Goal: Transaction & Acquisition: Download file/media

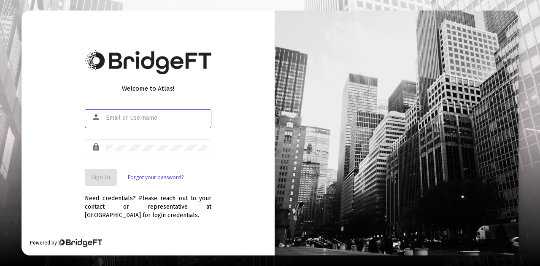
click at [165, 117] on input "text" at bounding box center [156, 118] width 101 height 7
type input "[PERSON_NAME][EMAIL_ADDRESS][DOMAIN_NAME]"
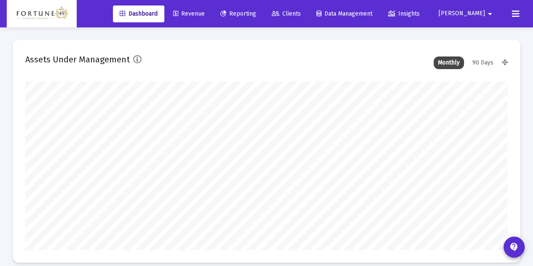
scroll to position [169, 259]
type input "[DATE]"
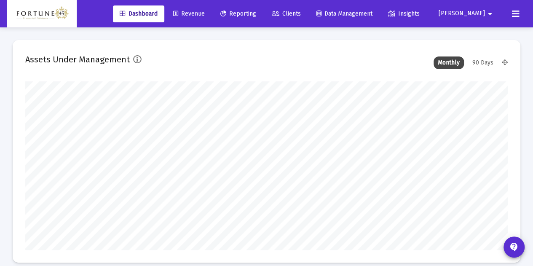
click at [263, 18] on link "Reporting" at bounding box center [238, 13] width 49 height 17
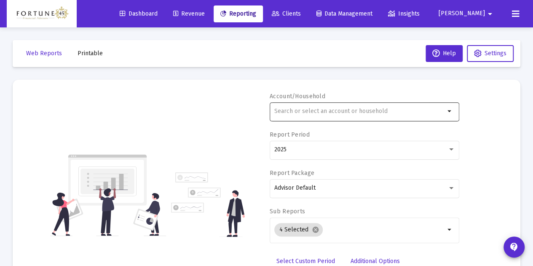
click at [306, 106] on div at bounding box center [360, 111] width 171 height 21
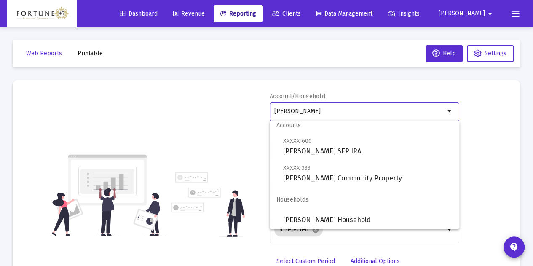
scroll to position [7, 0]
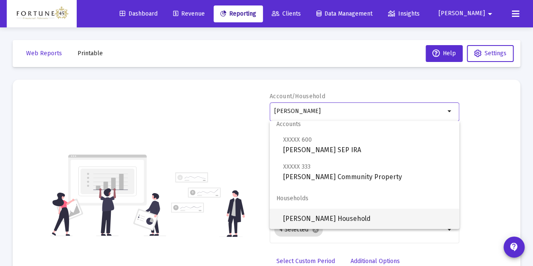
click at [375, 210] on span "[PERSON_NAME] Household" at bounding box center [368, 219] width 170 height 20
type input "[PERSON_NAME] Household"
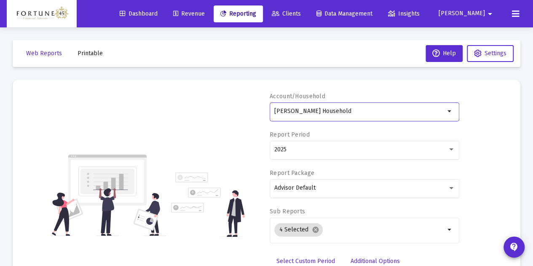
click at [317, 253] on link "Select Custom Period" at bounding box center [306, 261] width 72 height 17
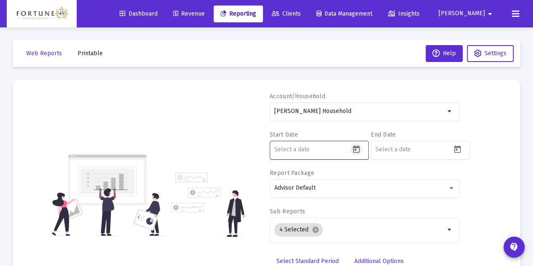
click at [358, 154] on button "Open calendar" at bounding box center [356, 149] width 12 height 12
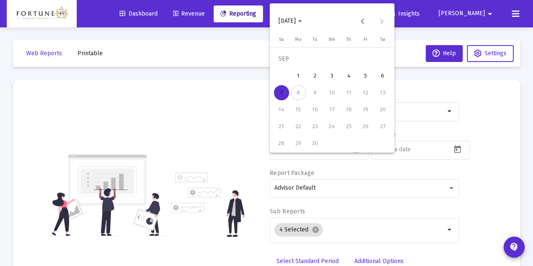
click at [291, 28] on button "[DATE]" at bounding box center [290, 21] width 37 height 17
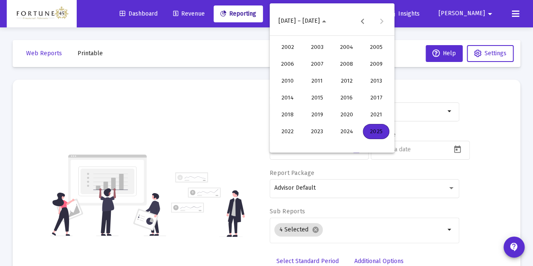
click at [373, 134] on div "2025" at bounding box center [376, 131] width 27 height 15
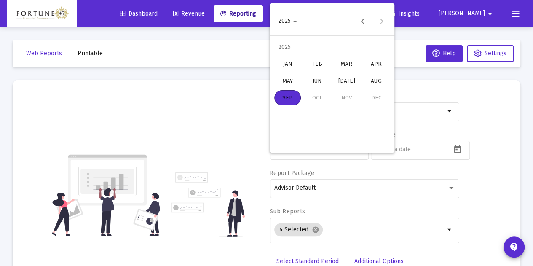
click at [298, 70] on div "JAN" at bounding box center [288, 64] width 27 height 15
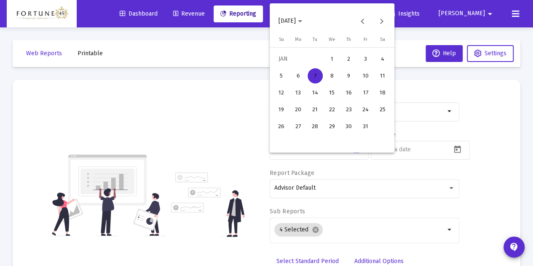
click at [331, 50] on th at bounding box center [332, 48] width 118 height 3
click at [336, 58] on div "1" at bounding box center [332, 58] width 15 height 15
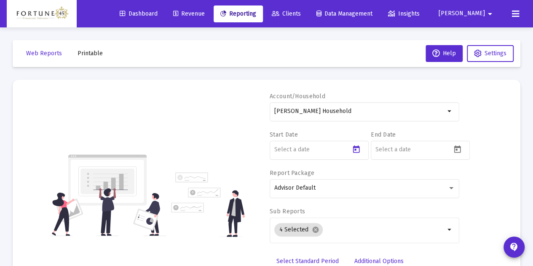
type input "[DATE]"
click at [456, 149] on icon "Open calendar" at bounding box center [457, 149] width 7 height 8
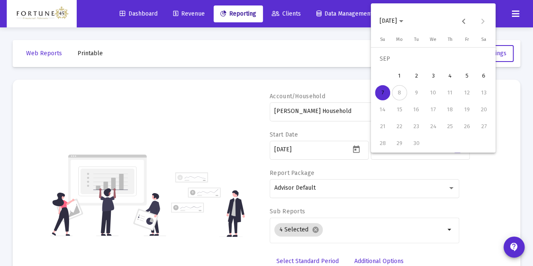
click at [472, 23] on div "[DATE]" at bounding box center [433, 21] width 121 height 17
click at [467, 28] on button "Previous month" at bounding box center [464, 21] width 17 height 17
click at [383, 146] on div "31" at bounding box center [382, 143] width 15 height 15
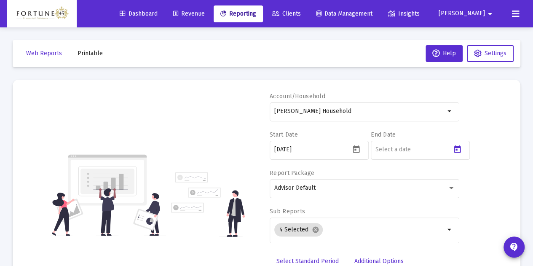
type input "[DATE]"
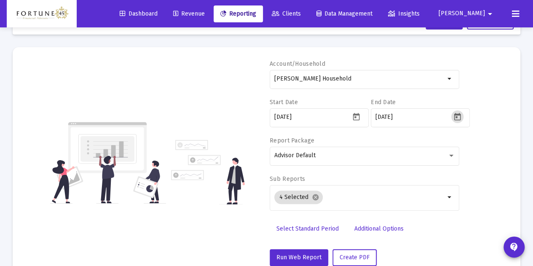
scroll to position [42, 0]
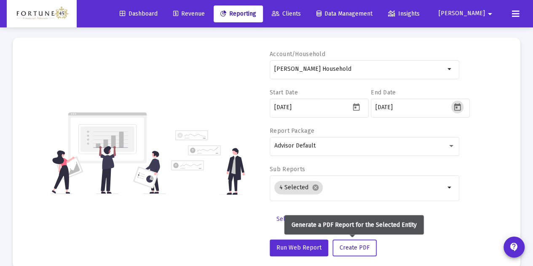
click at [352, 248] on span "Create PDF" at bounding box center [355, 247] width 30 height 7
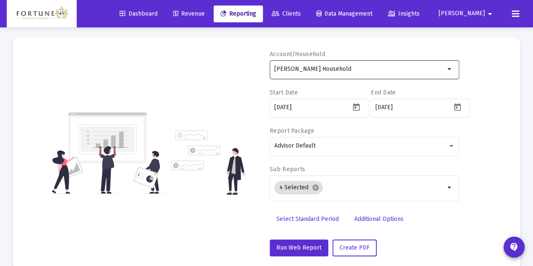
click at [352, 70] on input "[PERSON_NAME] Household" at bounding box center [360, 69] width 171 height 7
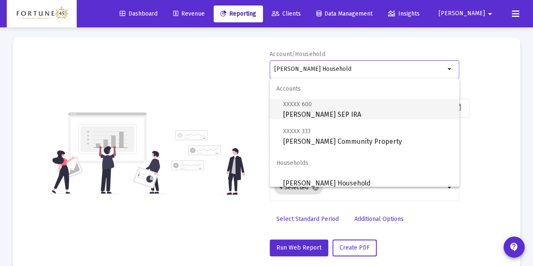
click at [353, 104] on span "XXXXX 600 [PERSON_NAME] SEP IRA" at bounding box center [368, 109] width 170 height 21
type input "[PERSON_NAME] SEP IRA"
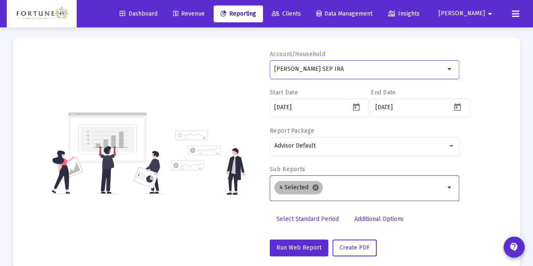
click at [313, 188] on mat-icon "cancel" at bounding box center [316, 188] width 8 height 8
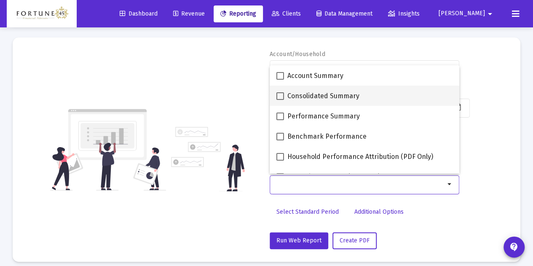
click at [312, 100] on span "Consolidated Summary" at bounding box center [324, 96] width 72 height 10
click at [280, 100] on input "Consolidated Summary" at bounding box center [280, 100] width 0 height 0
checkbox input "true"
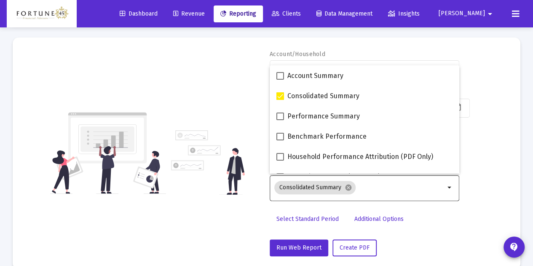
click at [234, 86] on div "Account/Household [PERSON_NAME] SEP IRA arrow_drop_down Start Date [DATE] End D…" at bounding box center [266, 153] width 483 height 206
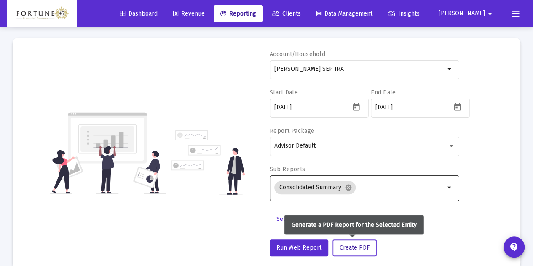
click at [348, 251] on span "Create PDF" at bounding box center [355, 247] width 30 height 7
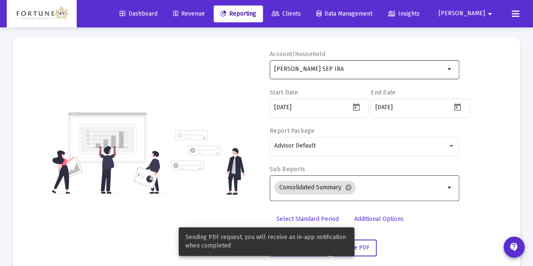
click at [348, 67] on input "[PERSON_NAME] SEP IRA" at bounding box center [360, 69] width 171 height 7
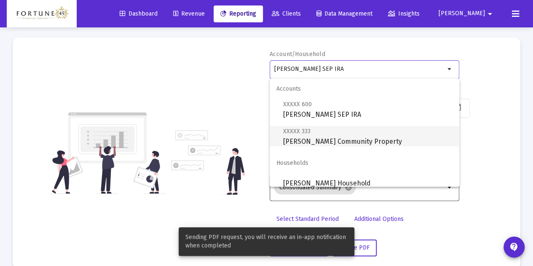
click at [366, 143] on span "XXXXX [STREET_ADDRESS] Kataria Community Property" at bounding box center [368, 136] width 170 height 21
type input "[PERSON_NAME] Community Property"
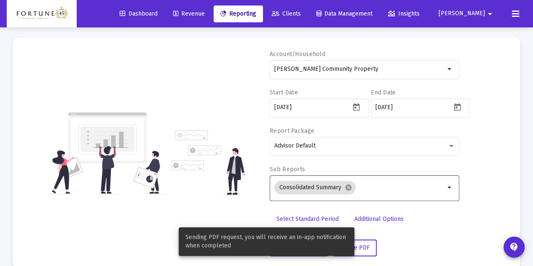
click at [364, 243] on div "Sending PDF request, you will receive an in-app notification when completed" at bounding box center [267, 241] width 196 height 49
click at [368, 248] on button "Create PDF" at bounding box center [355, 248] width 44 height 17
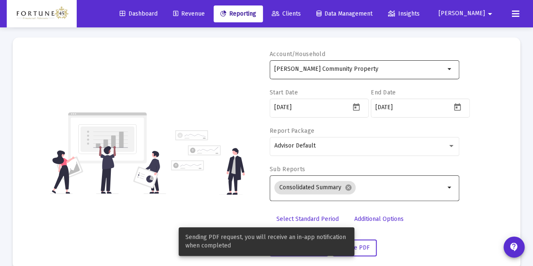
click at [361, 76] on div "[PERSON_NAME] Community Property" at bounding box center [360, 69] width 171 height 21
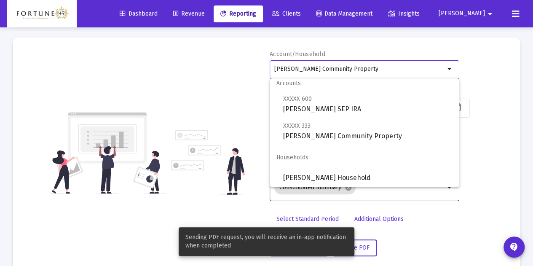
scroll to position [7, 0]
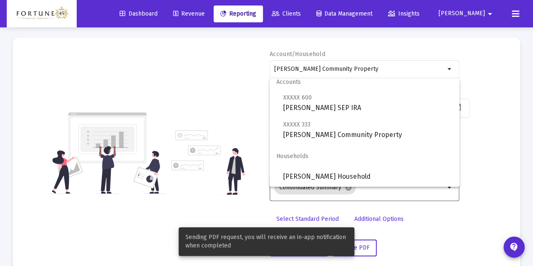
click at [223, 91] on div "Account/Household [PERSON_NAME] Community Property arrow_drop_down Start Date […" at bounding box center [266, 153] width 483 height 206
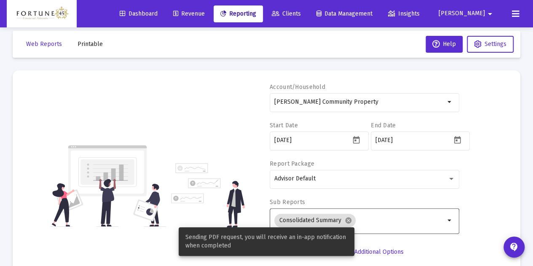
scroll to position [0, 0]
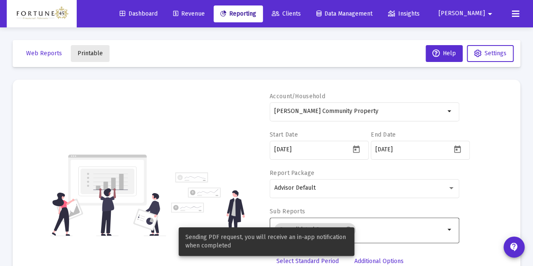
click at [99, 53] on span "Printable" at bounding box center [90, 53] width 25 height 7
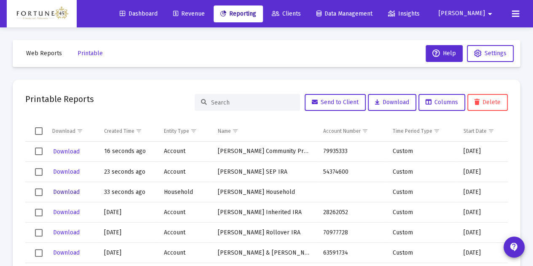
click at [68, 195] on span "Download" at bounding box center [66, 192] width 27 height 7
click at [77, 175] on button "Download" at bounding box center [66, 172] width 28 height 12
click at [67, 152] on span "Download" at bounding box center [66, 151] width 27 height 7
